Goal: Task Accomplishment & Management: Complete application form

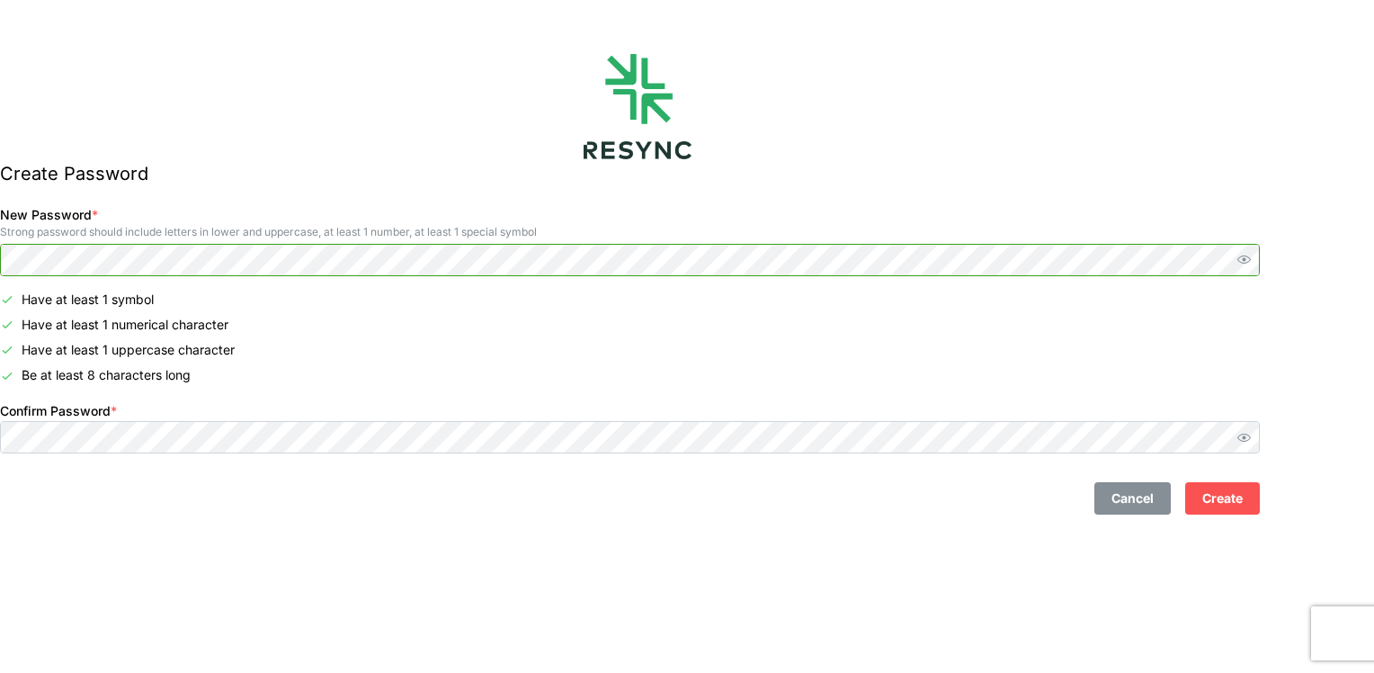
click at [1251, 257] on icon "button" at bounding box center [1244, 259] width 13 height 13
click at [0, 253] on html "Create Password New Password * Strong password should include letters in lower …" at bounding box center [687, 336] width 1374 height 673
click at [1238, 499] on span "Create" at bounding box center [1223, 498] width 40 height 31
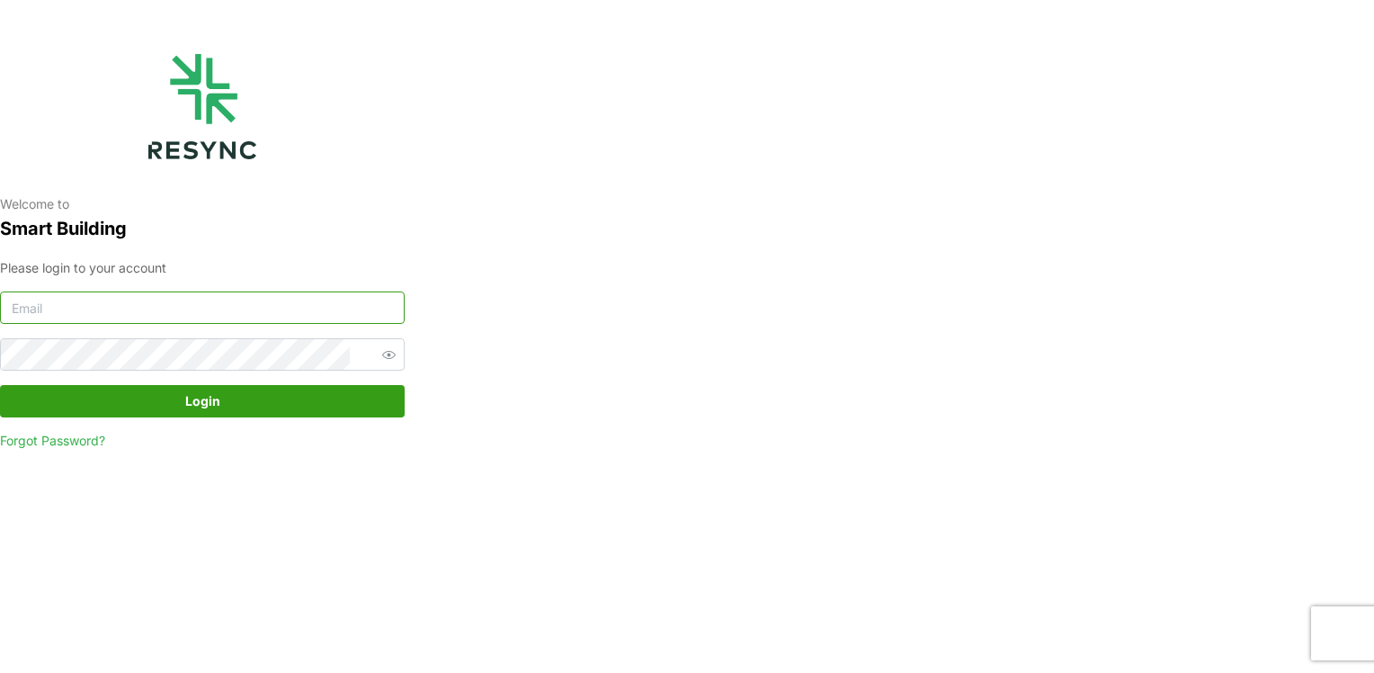
click at [320, 316] on input at bounding box center [202, 307] width 405 height 32
click at [271, 315] on input at bounding box center [202, 307] width 405 height 32
type input "[DOMAIN_NAME][EMAIL_ADDRESS][DOMAIN_NAME]"
click at [257, 372] on div "Please login to your account [DOMAIN_NAME][EMAIL_ADDRESS][DOMAIN_NAME] Login Fo…" at bounding box center [202, 354] width 405 height 192
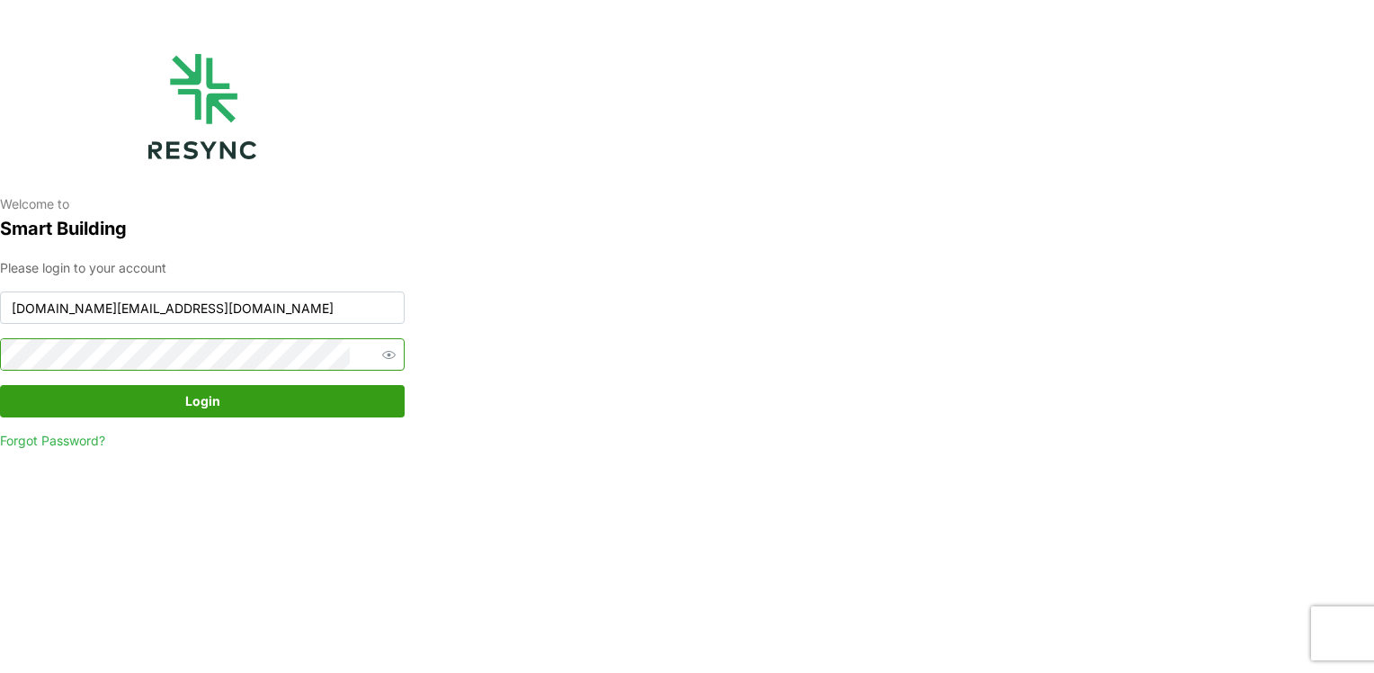
click at [382, 355] on icon "button" at bounding box center [388, 354] width 13 height 13
click at [241, 395] on span "Login" at bounding box center [202, 401] width 371 height 31
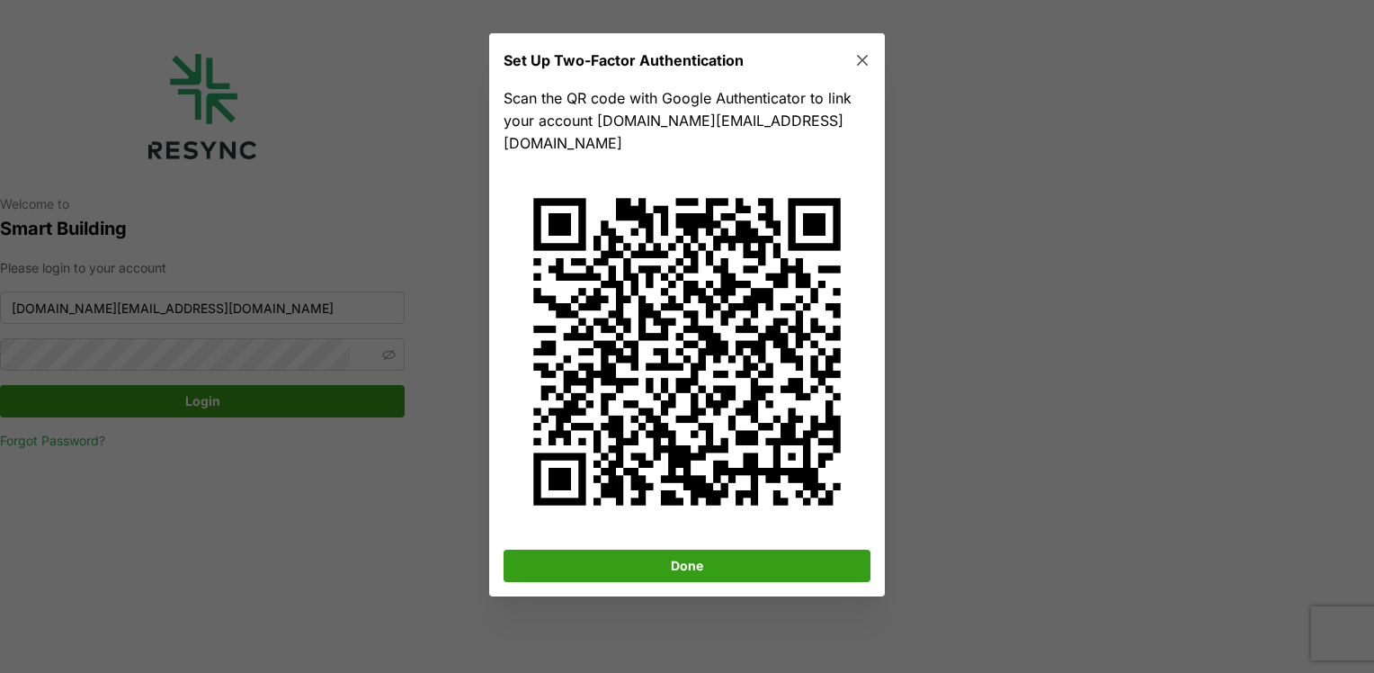
click at [698, 551] on span "Done" at bounding box center [687, 566] width 32 height 31
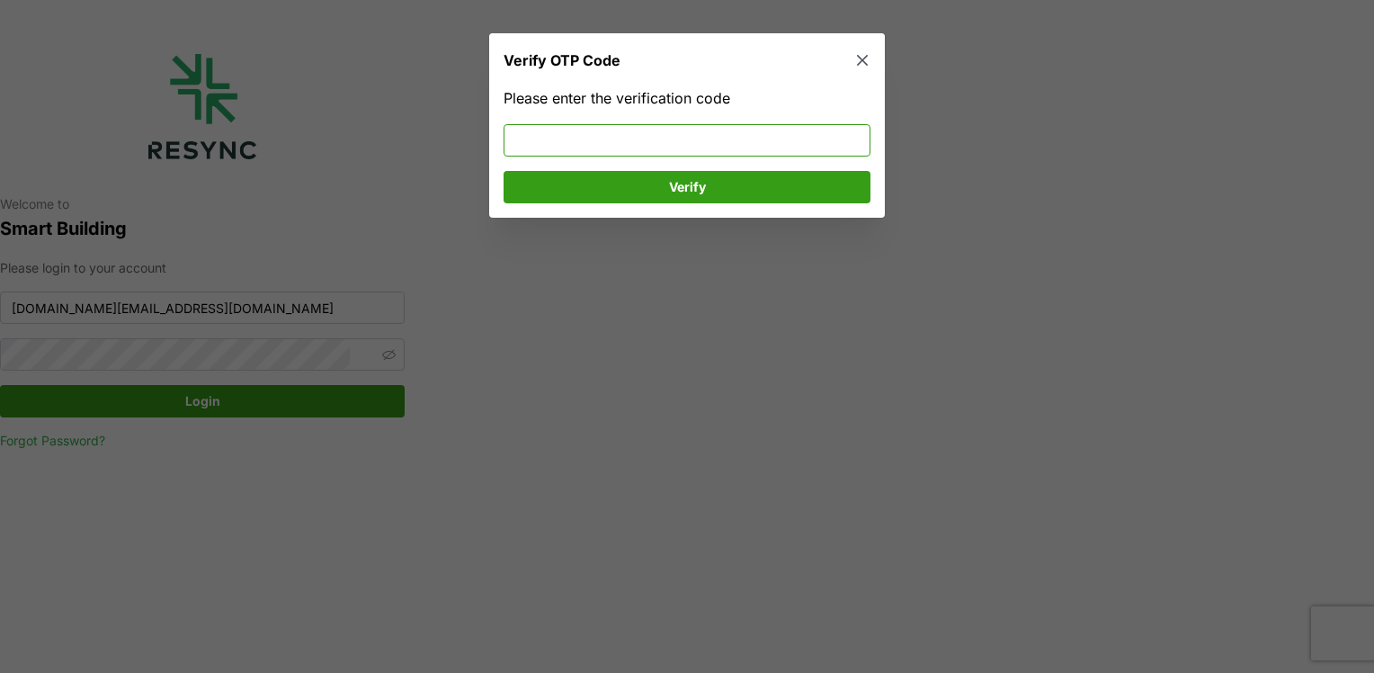
click at [727, 139] on input at bounding box center [687, 140] width 367 height 32
type input "672896"
click at [753, 174] on span "Verify" at bounding box center [687, 187] width 333 height 31
